Goal: Navigation & Orientation: Find specific page/section

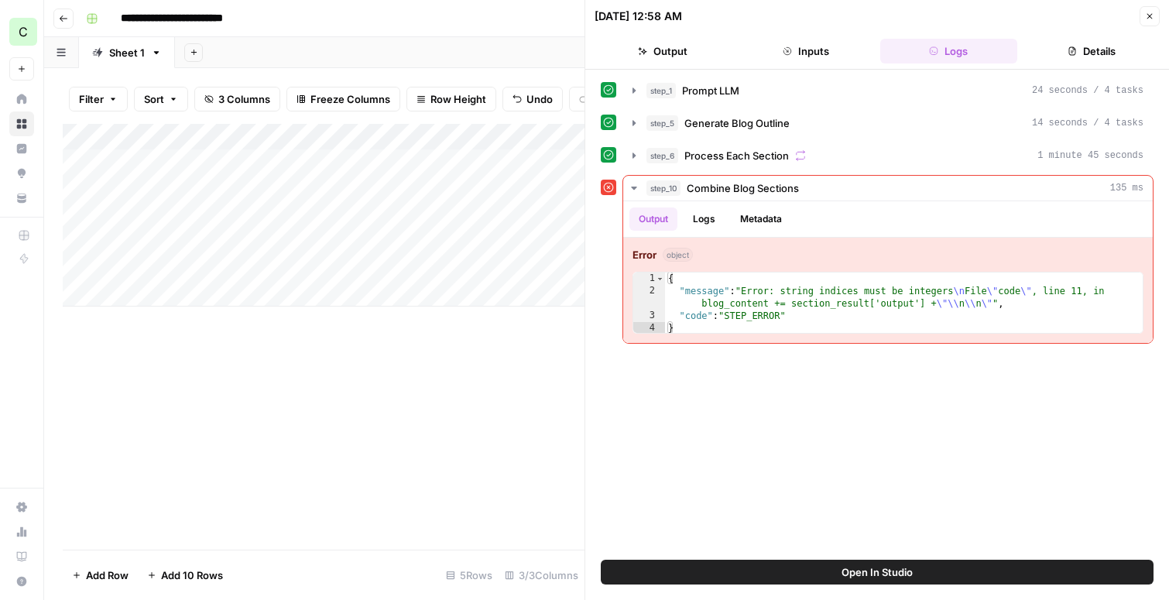
click at [69, 13] on button "Go back" at bounding box center [63, 19] width 20 height 20
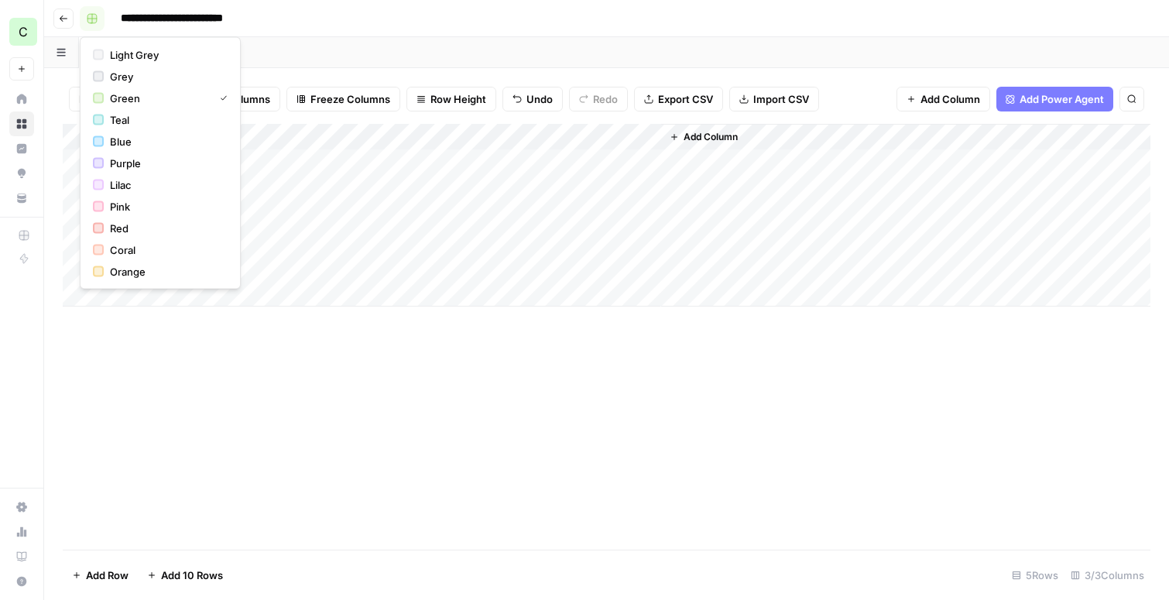
click at [90, 15] on rect "button" at bounding box center [91, 18] width 9 height 9
click at [57, 16] on button "Go back" at bounding box center [63, 19] width 20 height 20
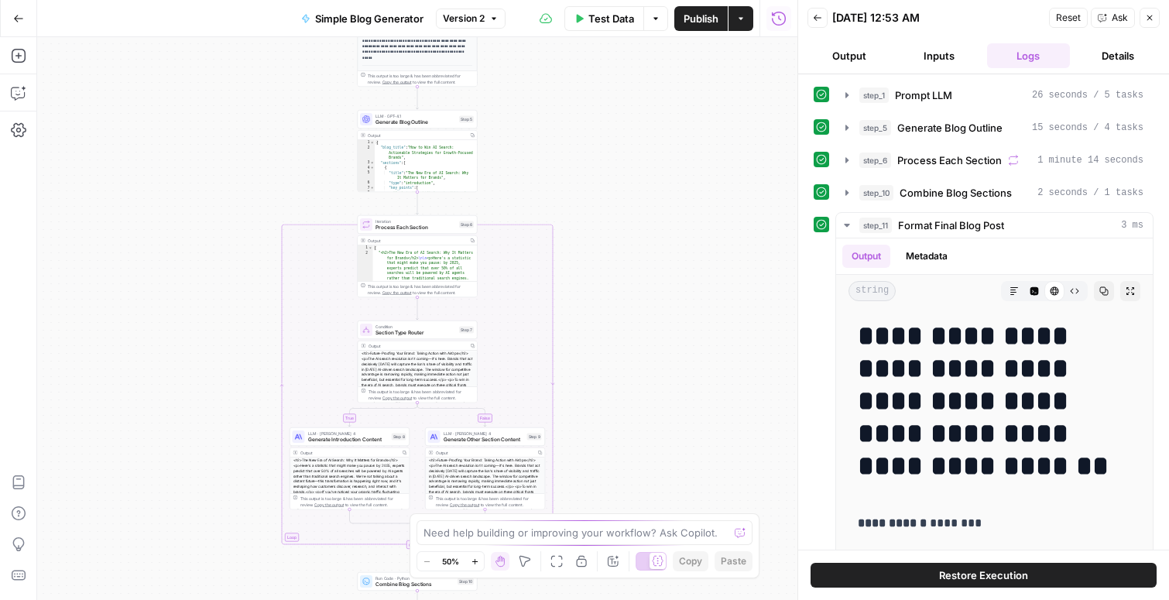
click at [14, 18] on icon "button" at bounding box center [18, 18] width 9 height 7
